Goal: Transaction & Acquisition: Purchase product/service

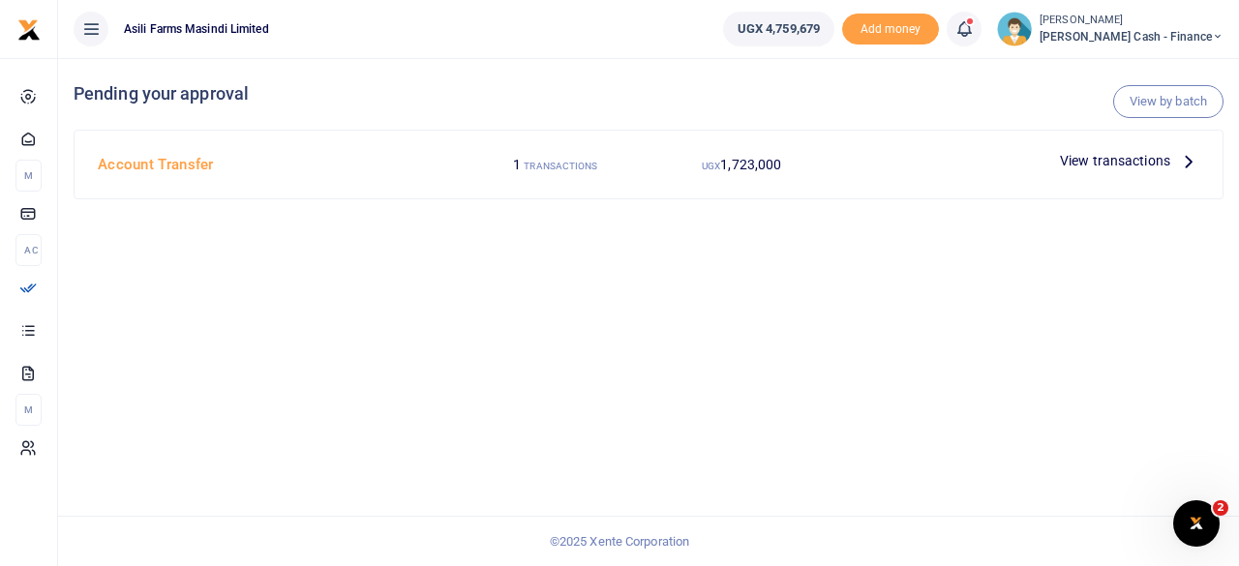
click at [1168, 35] on span "Petty Cash - Finance" at bounding box center [1131, 36] width 184 height 17
click at [1161, 78] on link "Switch accounts" at bounding box center [1084, 70] width 153 height 27
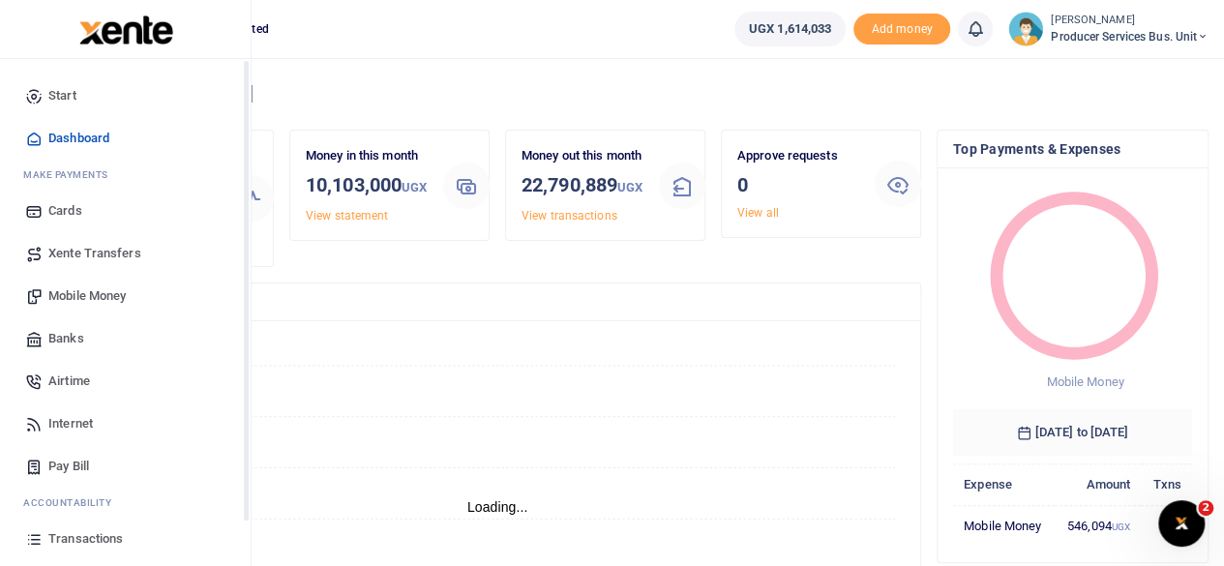
scroll to position [15, 15]
click at [70, 336] on span "Banks" at bounding box center [66, 338] width 36 height 19
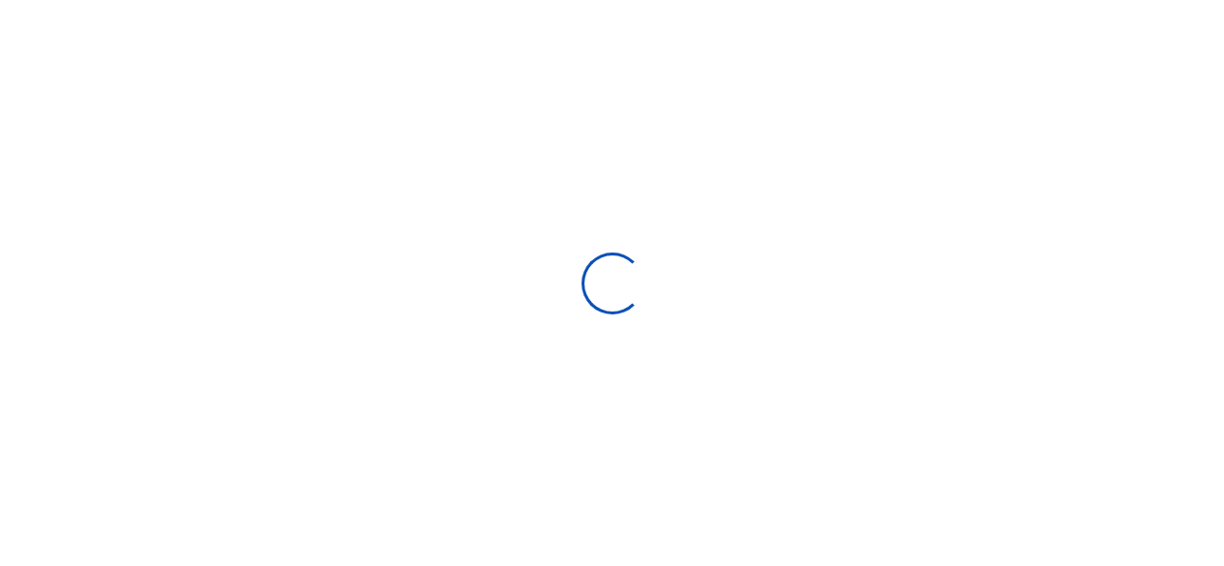
select select
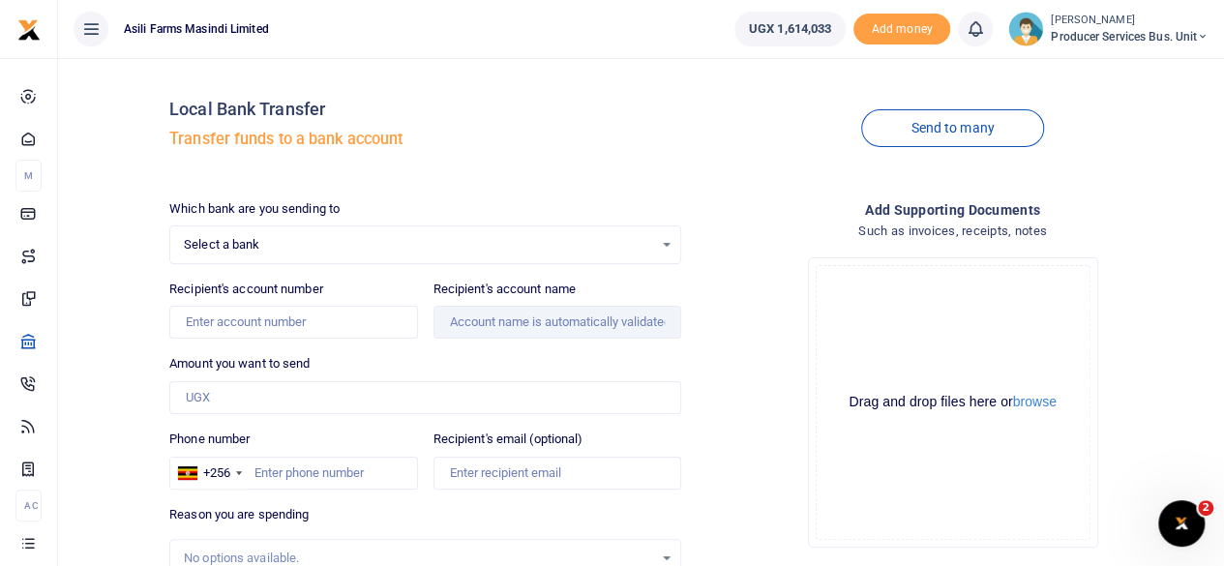
click at [663, 243] on div "Select a bank Select an option..." at bounding box center [425, 244] width 510 height 21
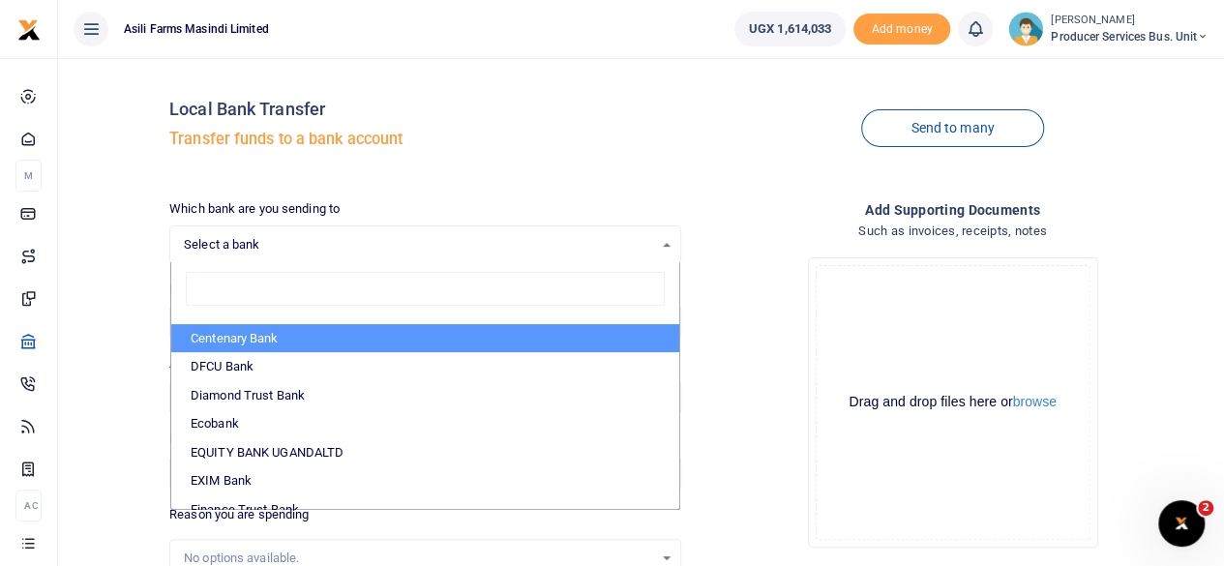
scroll to position [194, 0]
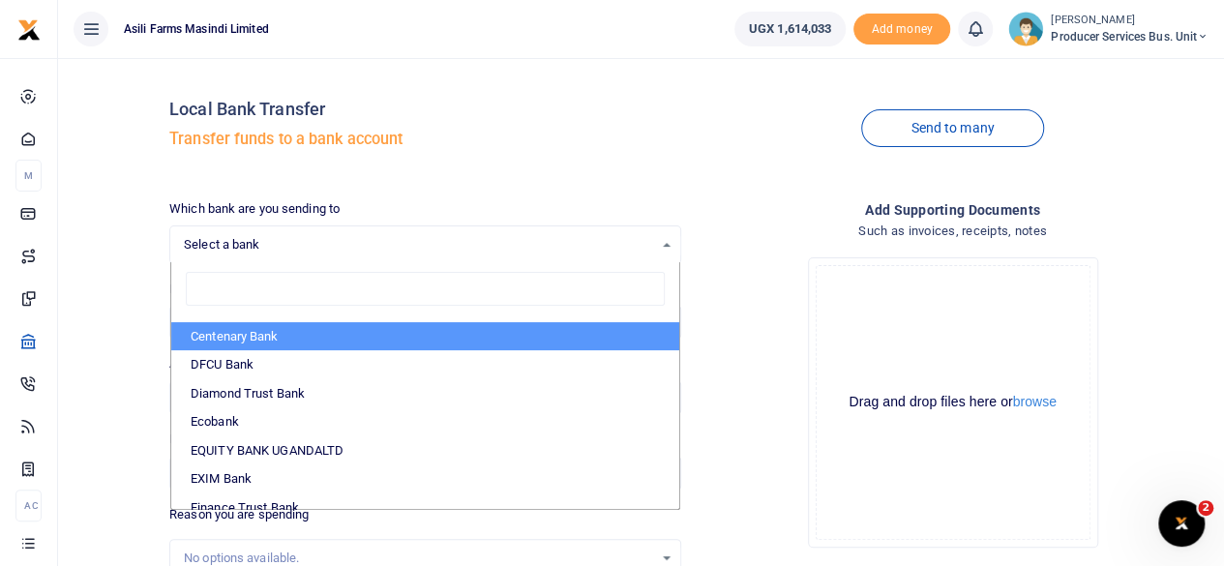
click at [306, 338] on li "Centenary Bank" at bounding box center [425, 336] width 508 height 29
select select "CENT"
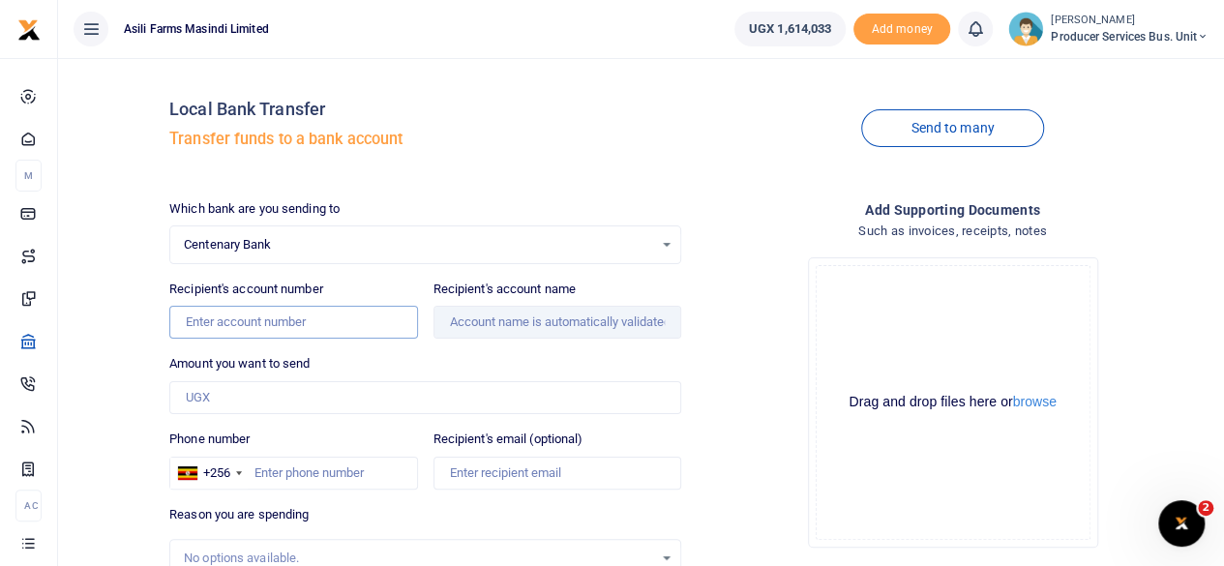
click at [281, 318] on input "Recipient's account number" at bounding box center [293, 322] width 248 height 33
paste input "3100090721"
type input "3100090721"
click at [365, 388] on input "Amount you want to send" at bounding box center [425, 397] width 512 height 33
type input "Jaso Power Consult Limited"
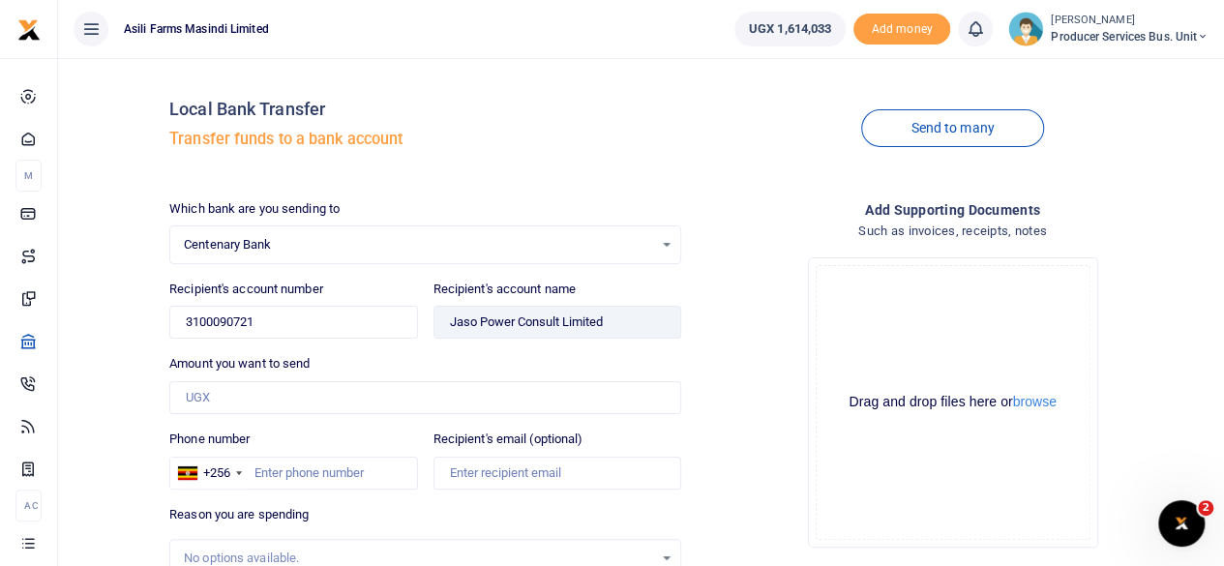
click at [682, 145] on div "Local Bank Transfer Transfer funds to a bank account" at bounding box center [425, 129] width 527 height 110
drag, startPoint x: 616, startPoint y: 319, endPoint x: 445, endPoint y: 320, distance: 171.3
click at [445, 320] on input "Found" at bounding box center [558, 322] width 248 height 33
drag, startPoint x: 242, startPoint y: 324, endPoint x: 184, endPoint y: 324, distance: 58.1
click at [184, 324] on input "3100090721" at bounding box center [293, 322] width 248 height 33
